Goal: Navigation & Orientation: Find specific page/section

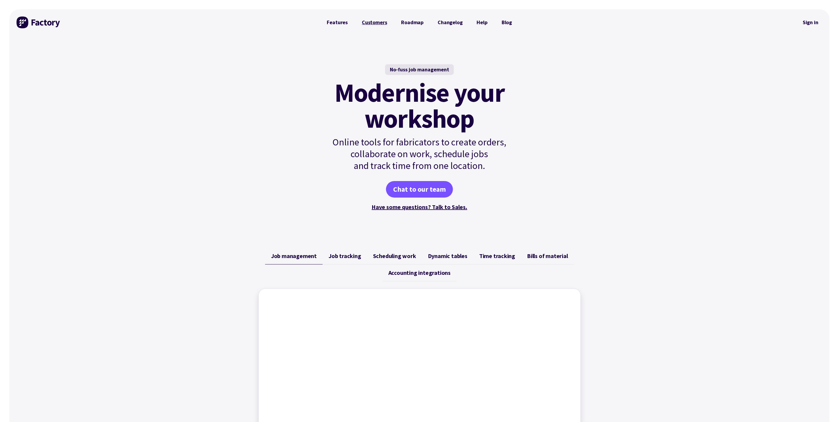
click at [382, 22] on link "Customers" at bounding box center [374, 23] width 39 height 12
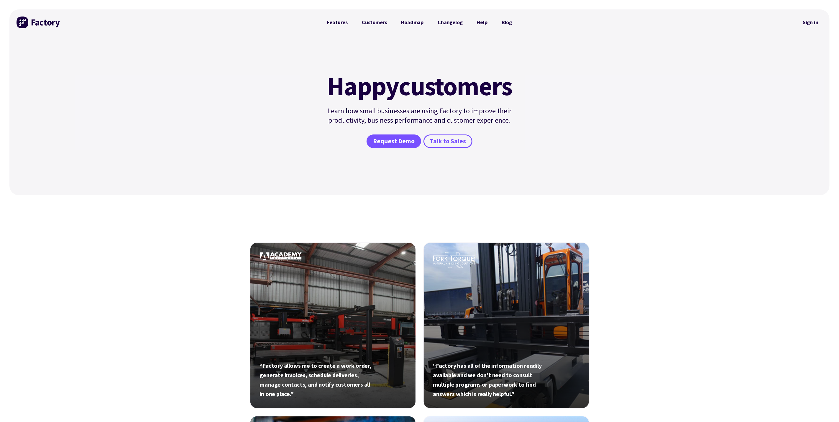
click at [19, 21] on img at bounding box center [39, 23] width 44 height 12
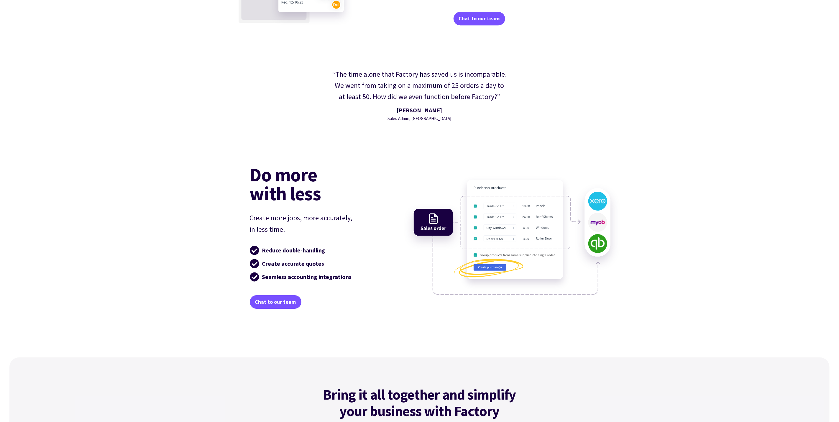
scroll to position [1548, 0]
